Goal: Check status: Check status

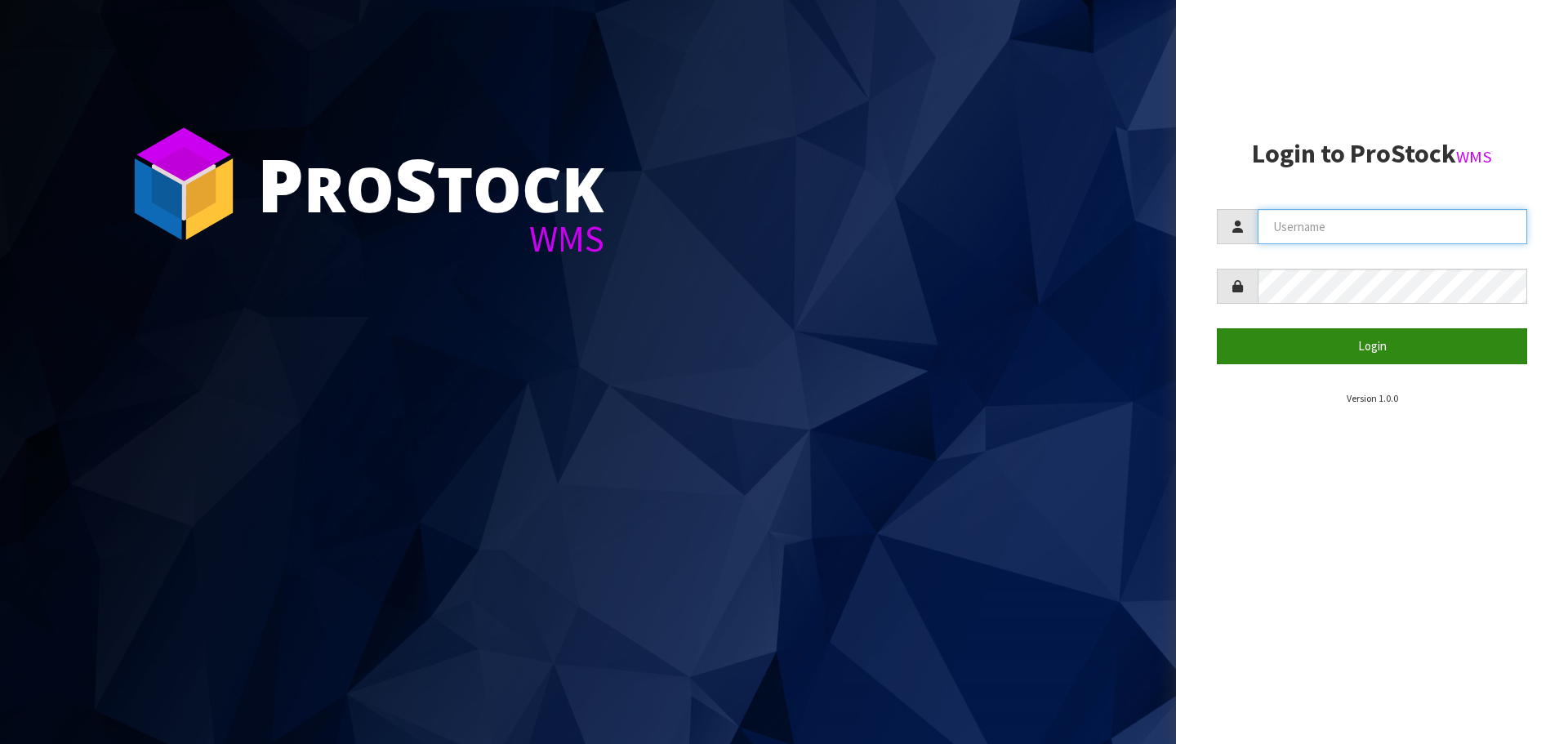
type input "THECLUTCHHUB"
click at [1359, 351] on button "Login" at bounding box center [1371, 345] width 310 height 35
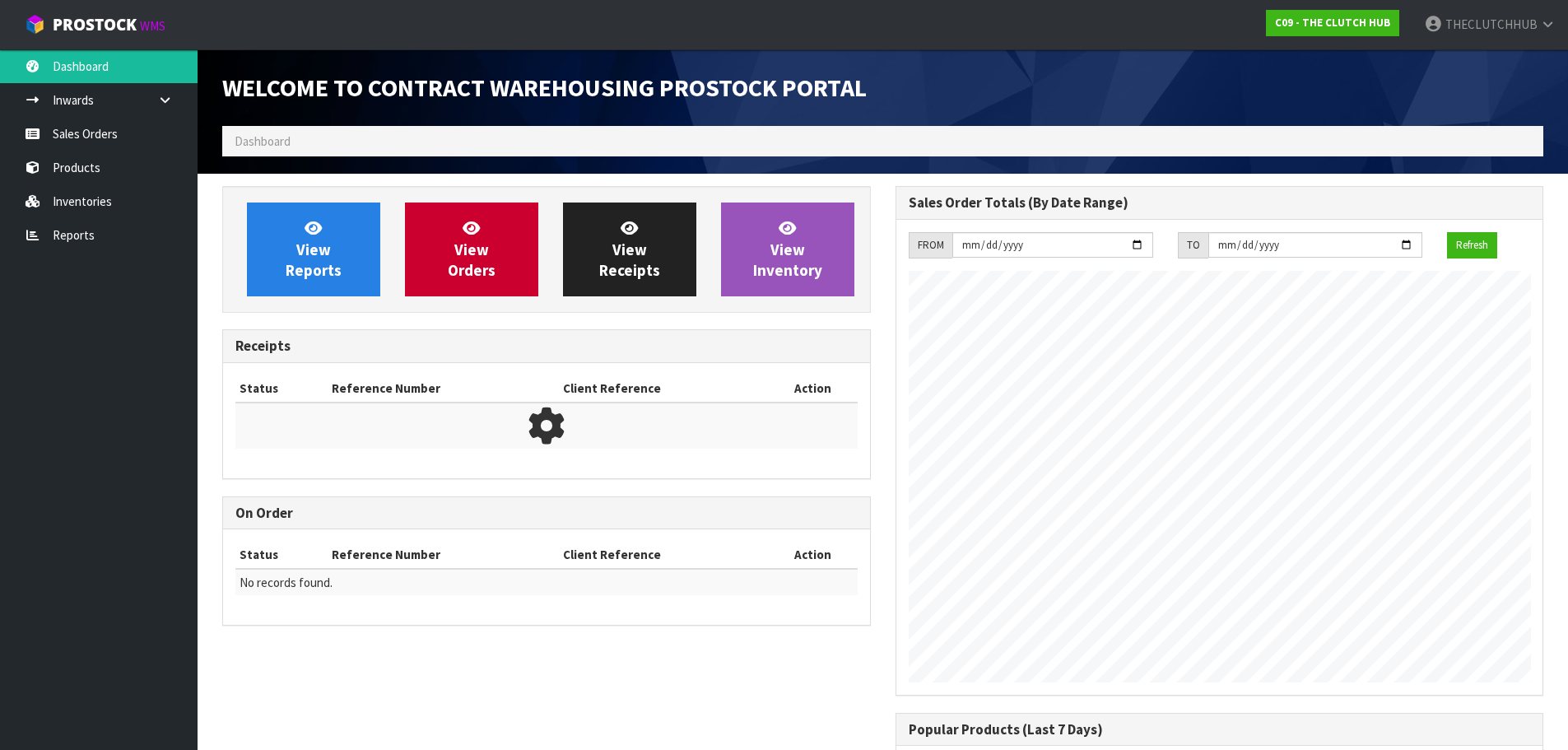
scroll to position [806, 673]
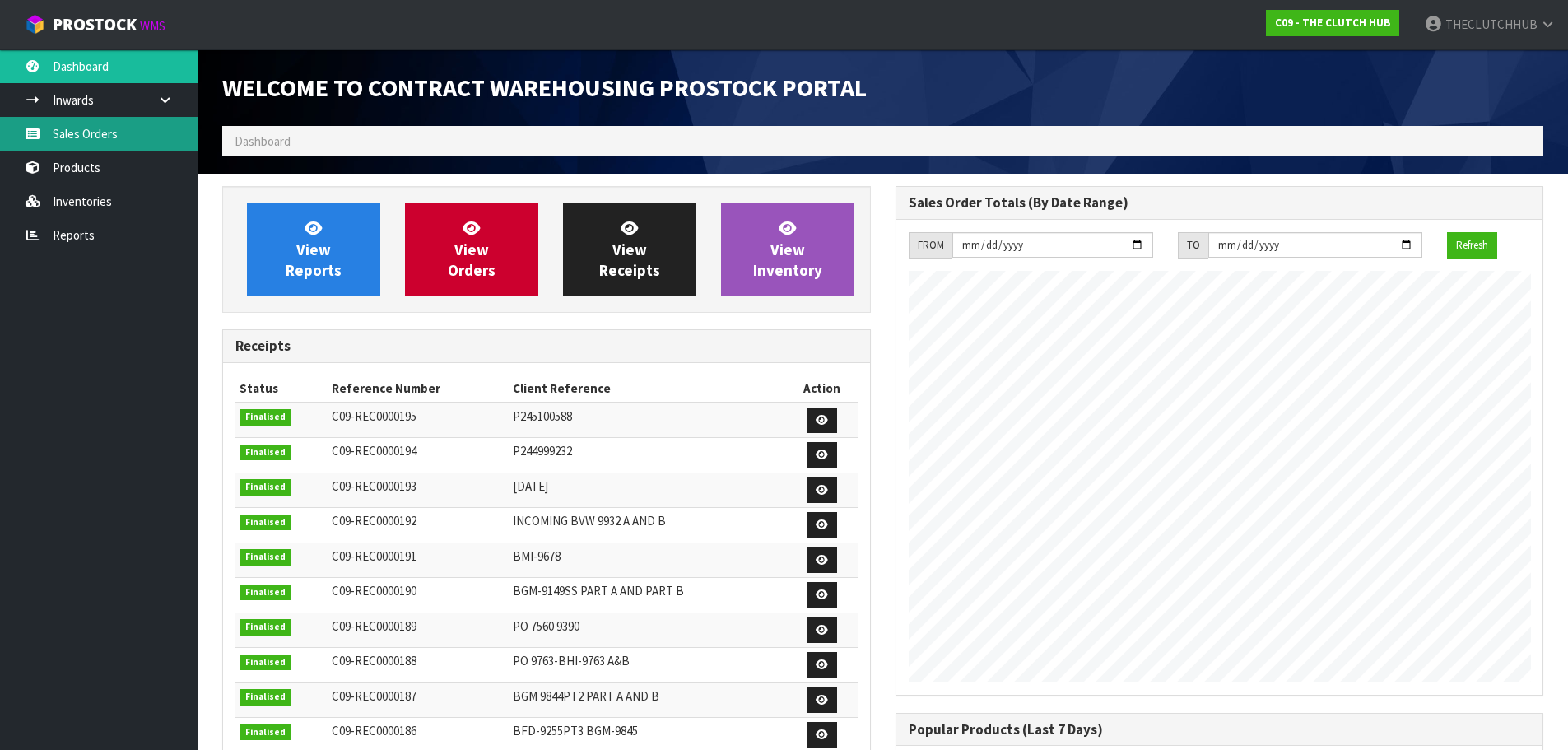
click at [105, 129] on link "Sales Orders" at bounding box center [99, 134] width 197 height 34
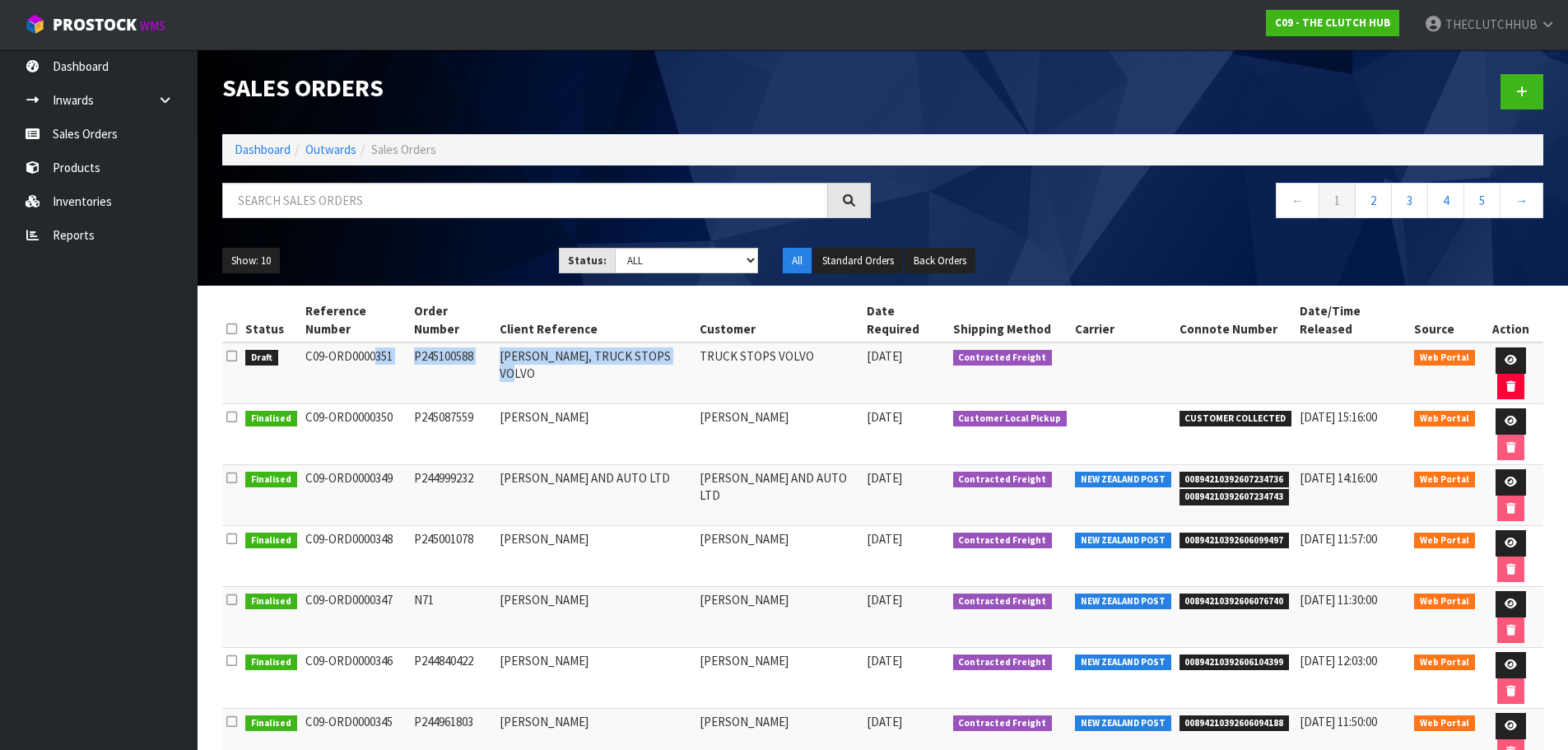
drag, startPoint x: 667, startPoint y: 340, endPoint x: 306, endPoint y: 346, distance: 361.0
click at [306, 346] on tr "Draft C09-ORD0000351 P245100588 [PERSON_NAME], TRUCK STOPS VOLVO TRUCK STOPS VO…" at bounding box center [883, 373] width 1321 height 62
copy tr "C09-ORD0000351 P245100588 [PERSON_NAME], TRUCK STOPS VOLVO"
click at [94, 136] on link "Sales Orders" at bounding box center [99, 134] width 197 height 34
